Goal: Task Accomplishment & Management: Use online tool/utility

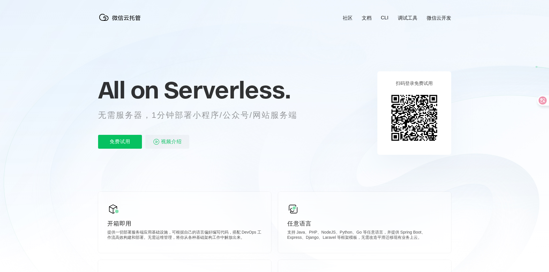
scroll to position [0, 1026]
click at [109, 143] on p "免费试用" at bounding box center [120, 142] width 44 height 14
